Goal: Task Accomplishment & Management: Complete application form

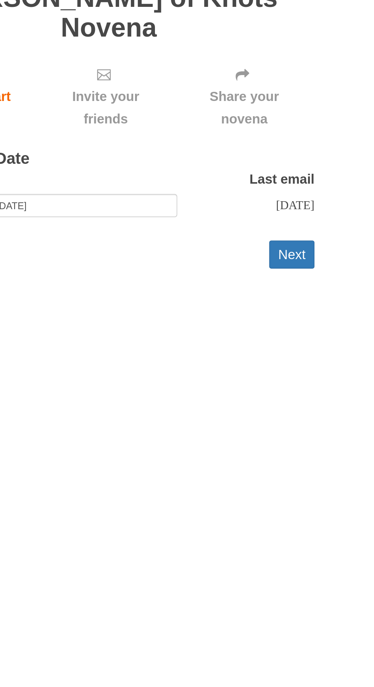
click at [297, 206] on button "Next" at bounding box center [288, 214] width 25 height 16
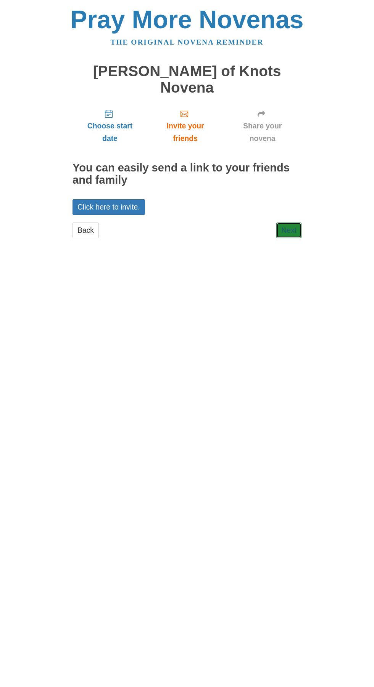
click at [301, 223] on link "Next" at bounding box center [288, 231] width 25 height 16
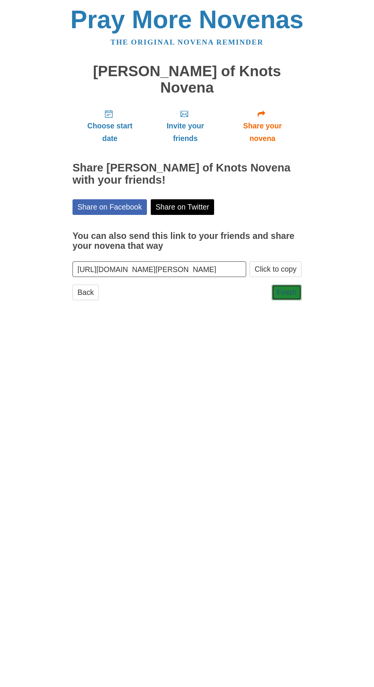
click at [285, 285] on link "Finish" at bounding box center [286, 293] width 30 height 16
